Goal: Task Accomplishment & Management: Complete application form

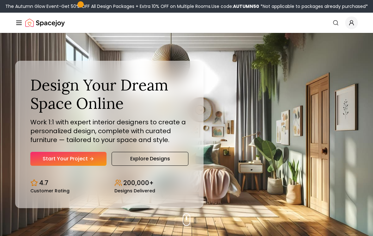
click at [36, 161] on link "Start Your Project" at bounding box center [68, 159] width 76 height 14
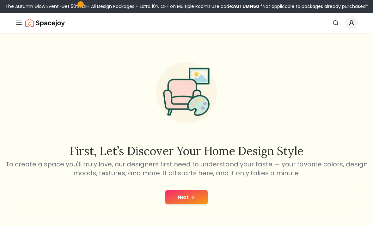
click at [177, 181] on div "First, let’s discover your home design style To create a space you'll truly lov…" at bounding box center [186, 131] width 373 height 196
click at [186, 200] on button "Next" at bounding box center [187, 197] width 42 height 14
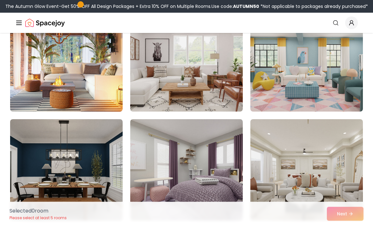
scroll to position [1056, 0]
click at [336, 18] on link "Search" at bounding box center [336, 22] width 14 height 11
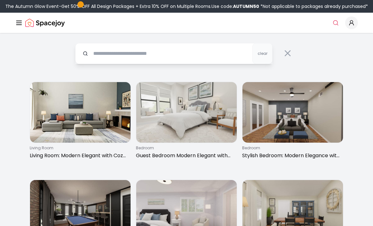
click at [173, 54] on input "text" at bounding box center [173, 53] width 197 height 21
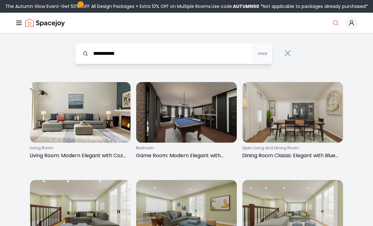
click at [337, 20] on icon "Global" at bounding box center [336, 23] width 6 height 6
click at [153, 57] on input "**********" at bounding box center [173, 53] width 197 height 21
type input "*"
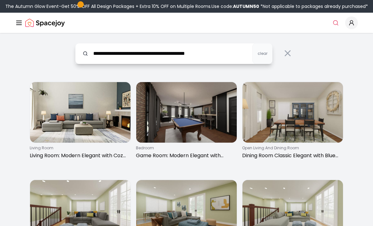
click at [245, 50] on input "**********" at bounding box center [173, 53] width 197 height 21
type input "**********"
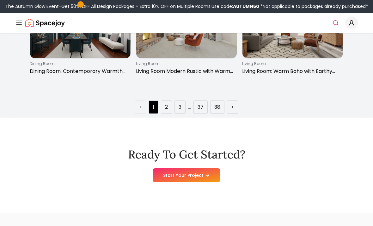
scroll to position [964, 0]
click at [210, 172] on link "Start Your Project" at bounding box center [186, 175] width 67 height 14
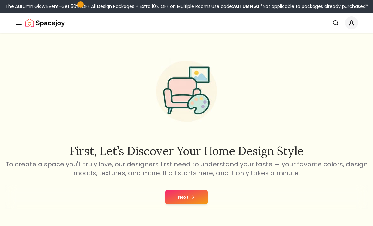
click at [204, 190] on button "Next" at bounding box center [187, 197] width 42 height 14
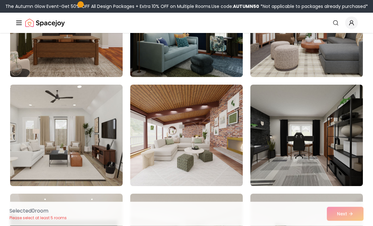
scroll to position [981, 0]
click at [309, 155] on img at bounding box center [307, 134] width 113 height 101
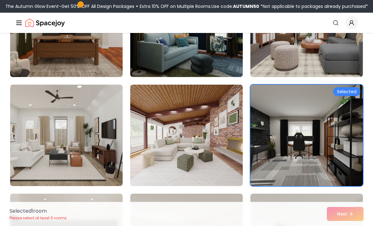
click at [341, 225] on div "Selected 1 room Please select at least 5 rooms Next" at bounding box center [186, 214] width 365 height 24
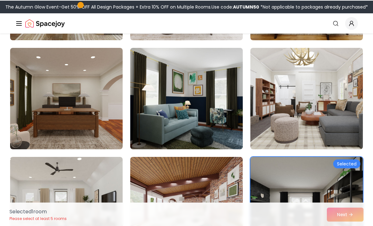
scroll to position [909, 0]
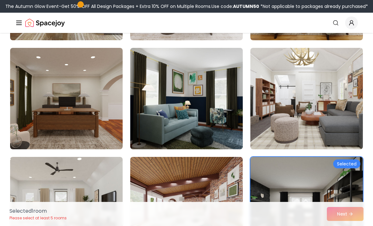
click at [221, 104] on img at bounding box center [186, 98] width 113 height 101
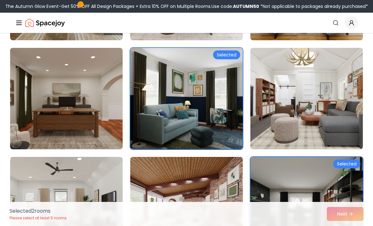
click at [346, 225] on div "Selected 2 room s Please select at least 5 rooms Next" at bounding box center [186, 214] width 365 height 24
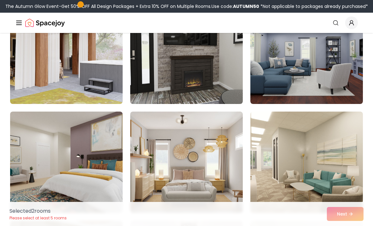
scroll to position [1391, 0]
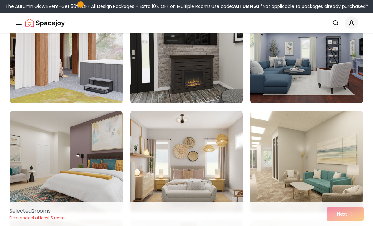
click at [212, 76] on img at bounding box center [186, 52] width 113 height 101
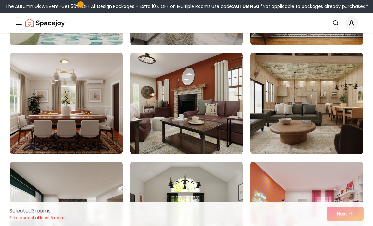
scroll to position [1891, 0]
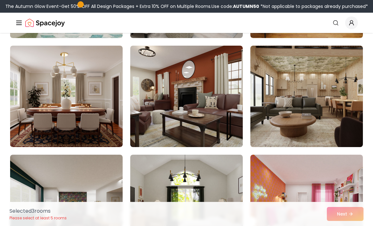
click at [292, 115] on img at bounding box center [307, 96] width 113 height 101
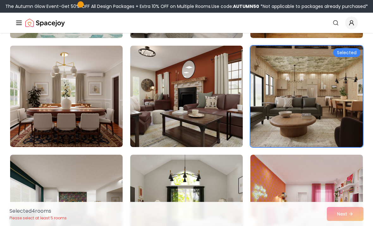
click at [217, 70] on img at bounding box center [186, 96] width 113 height 101
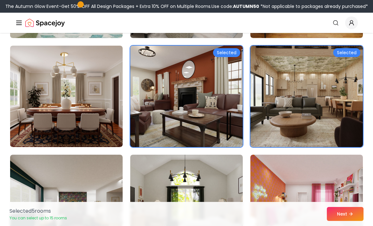
click at [341, 221] on button "Next" at bounding box center [345, 214] width 37 height 14
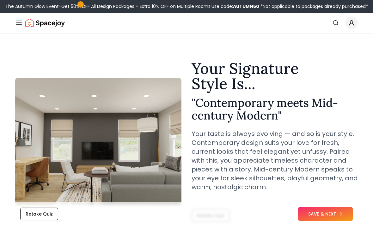
click at [37, 217] on button "Retake Quiz" at bounding box center [39, 213] width 38 height 13
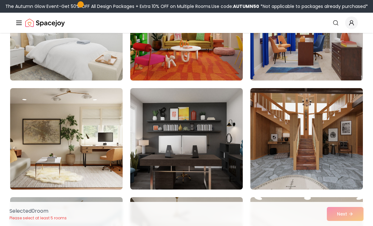
click at [181, 145] on img at bounding box center [186, 138] width 113 height 101
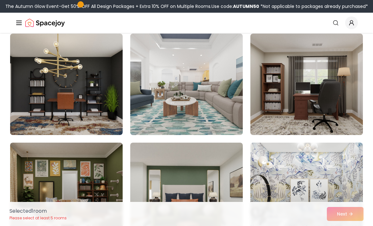
scroll to position [590, 0]
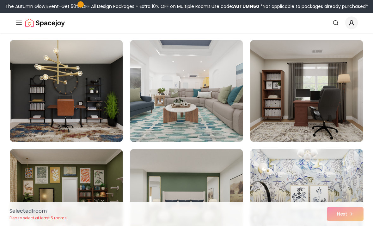
click at [350, 109] on img at bounding box center [307, 90] width 113 height 101
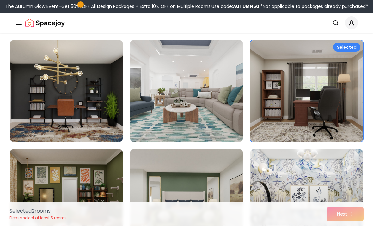
click at [54, 84] on img at bounding box center [66, 90] width 113 height 101
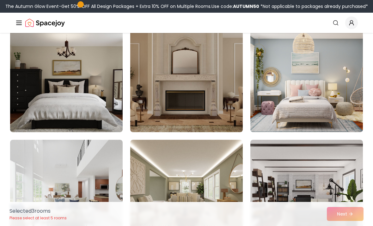
click at [53, 108] on img at bounding box center [66, 81] width 113 height 101
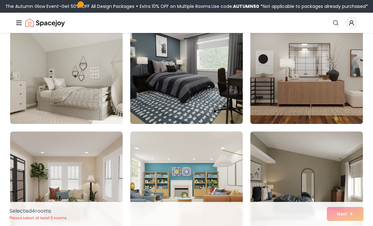
click at [164, 73] on img at bounding box center [186, 72] width 113 height 101
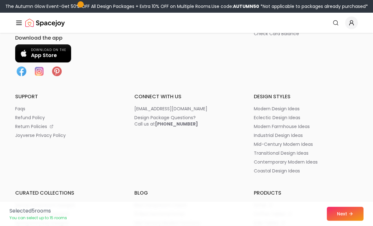
scroll to position [3827, 0]
click at [337, 221] on button "Next" at bounding box center [345, 214] width 37 height 14
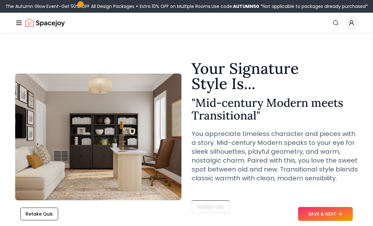
click at [330, 212] on button "SAVE & NEXT" at bounding box center [325, 214] width 55 height 14
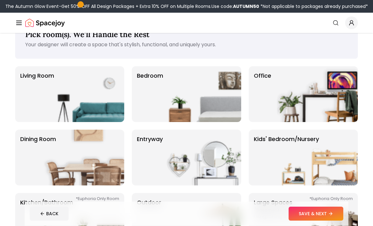
scroll to position [21, 0]
click at [333, 92] on img at bounding box center [317, 94] width 81 height 56
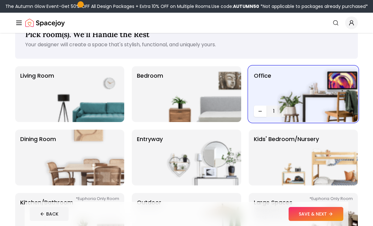
click at [291, 111] on img at bounding box center [317, 94] width 81 height 56
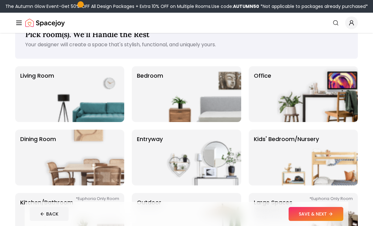
click at [291, 94] on img at bounding box center [317, 94] width 81 height 56
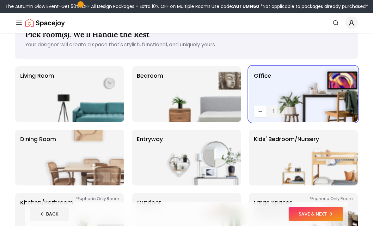
click at [254, 116] on button "Decrease quantity" at bounding box center [260, 110] width 13 height 11
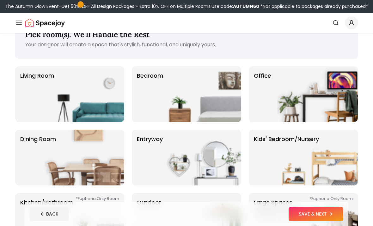
click at [279, 84] on img at bounding box center [317, 94] width 81 height 56
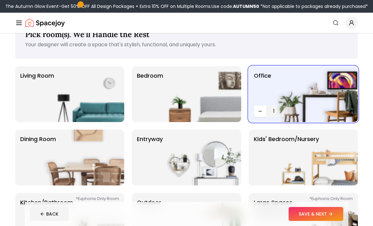
click at [255, 110] on button "Decrease quantity" at bounding box center [260, 110] width 13 height 11
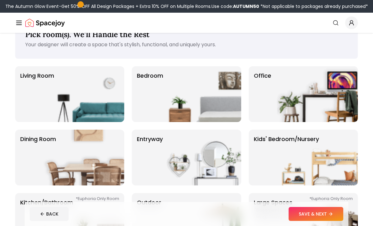
click at [230, 94] on img at bounding box center [200, 94] width 81 height 56
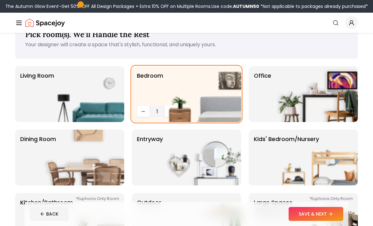
click at [273, 94] on div "Office" at bounding box center [303, 94] width 109 height 56
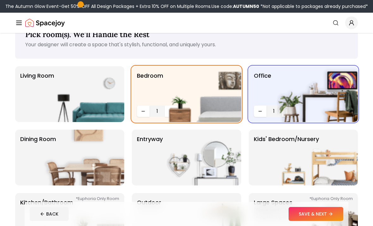
click at [325, 221] on button "SAVE & NEXT" at bounding box center [316, 214] width 55 height 14
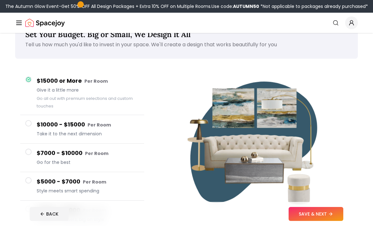
click at [329, 221] on button "SAVE & NEXT" at bounding box center [316, 214] width 55 height 14
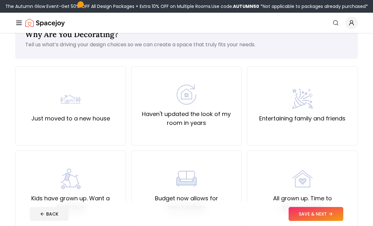
click at [331, 216] on icon at bounding box center [330, 213] width 5 height 5
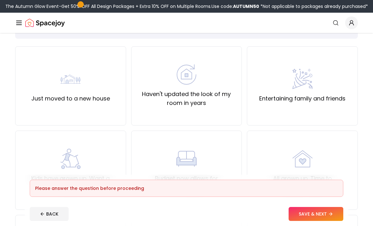
scroll to position [41, 0]
